Goal: Communication & Community: Connect with others

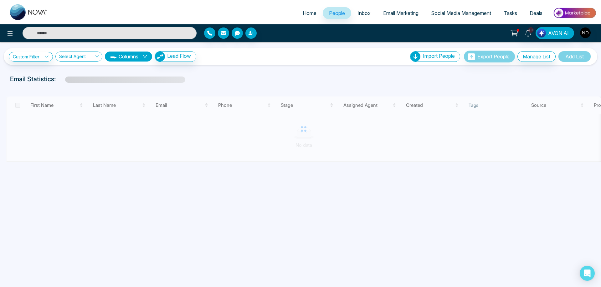
click at [137, 32] on input "text" at bounding box center [110, 33] width 174 height 13
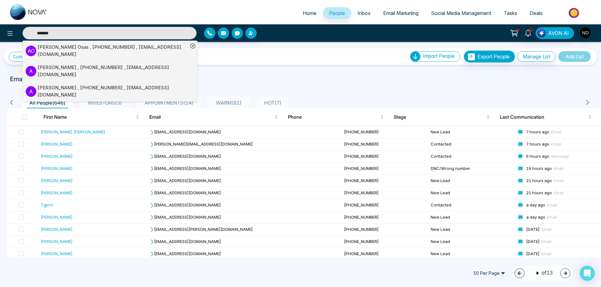
type input "*******"
click at [64, 53] on div "[PERSON_NAME] , [PHONE_NUMBER] , [EMAIL_ADDRESS][DOMAIN_NAME]" at bounding box center [113, 51] width 150 height 14
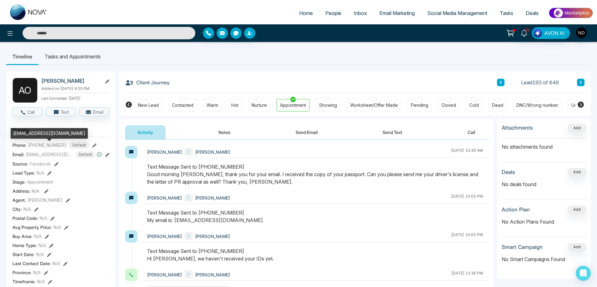
drag, startPoint x: 13, startPoint y: 134, endPoint x: 19, endPoint y: 139, distance: 8.0
click at [19, 139] on div "[EMAIL_ADDRESS][DOMAIN_NAME]" at bounding box center [49, 133] width 77 height 11
copy div "[EMAIL_ADDRESS][DOMAIN_NAME]"
click at [302, 130] on button "Send Email" at bounding box center [306, 132] width 47 height 14
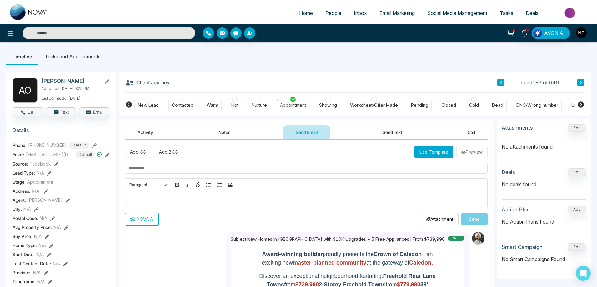
click at [187, 169] on input "text" at bounding box center [306, 168] width 363 height 11
type input "**********"
click at [177, 202] on p "Editor editing area: main" at bounding box center [307, 200] width 356 height 8
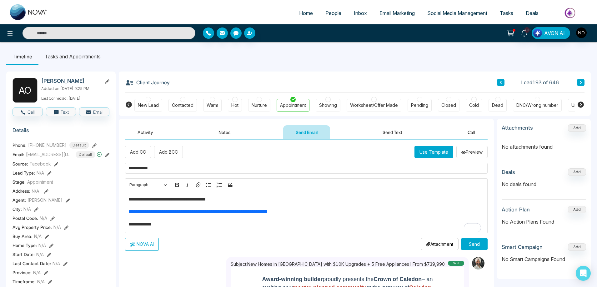
click at [469, 245] on button "Send" at bounding box center [474, 245] width 27 height 12
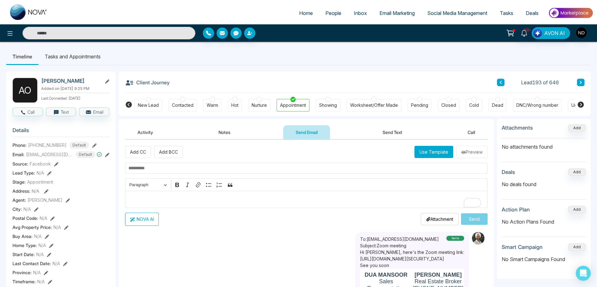
click at [150, 129] on button "Activity" at bounding box center [145, 132] width 41 height 14
